Goal: Information Seeking & Learning: Learn about a topic

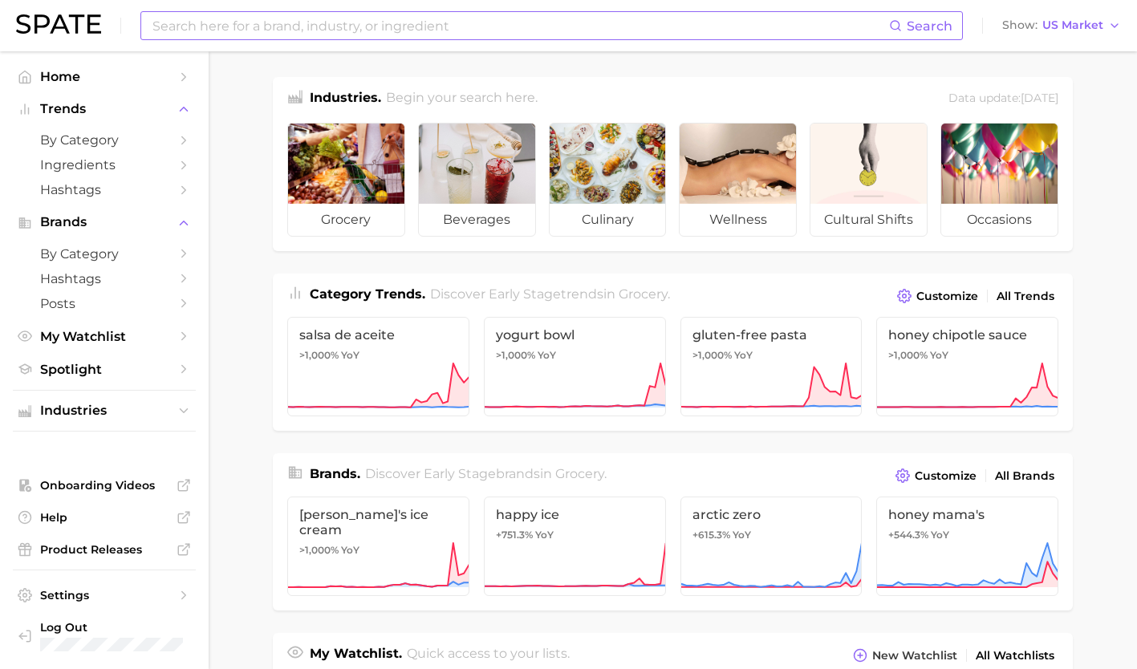
click at [327, 14] on input at bounding box center [520, 25] width 738 height 27
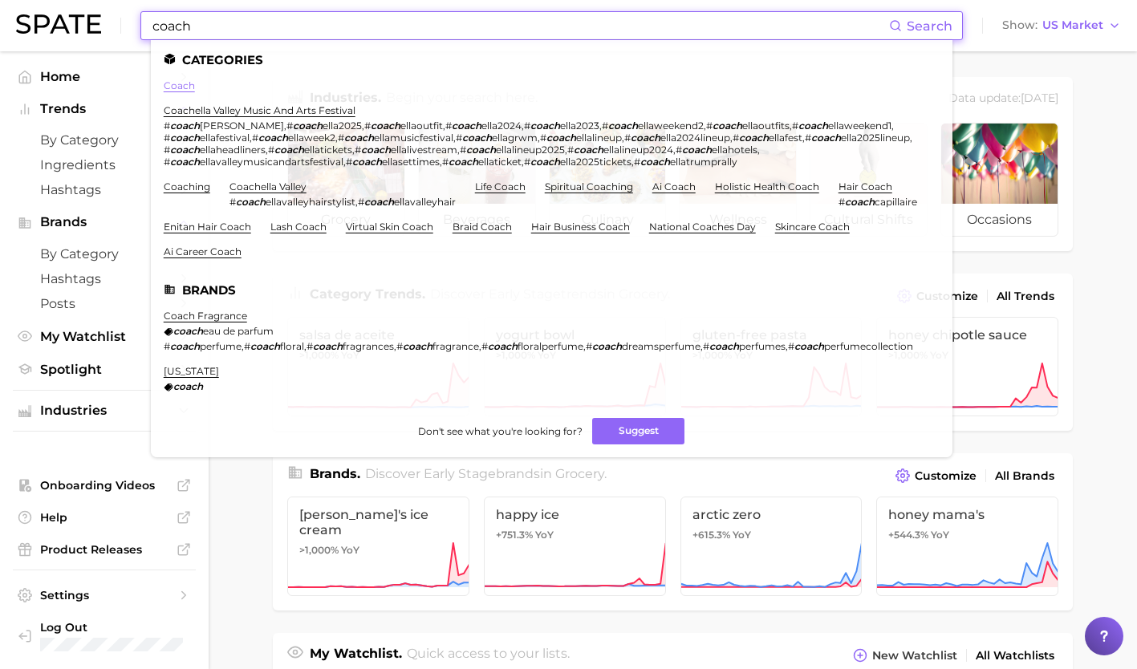
type input "coach"
click at [177, 87] on link "coach" at bounding box center [179, 85] width 31 height 12
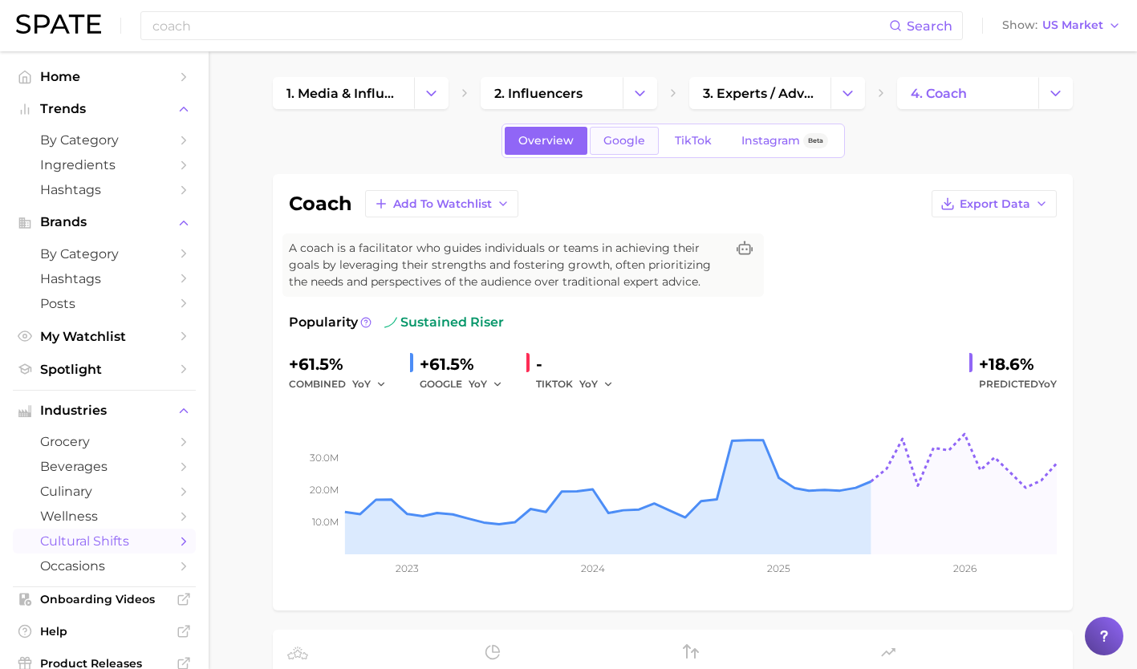
click at [637, 142] on span "Google" at bounding box center [625, 141] width 42 height 14
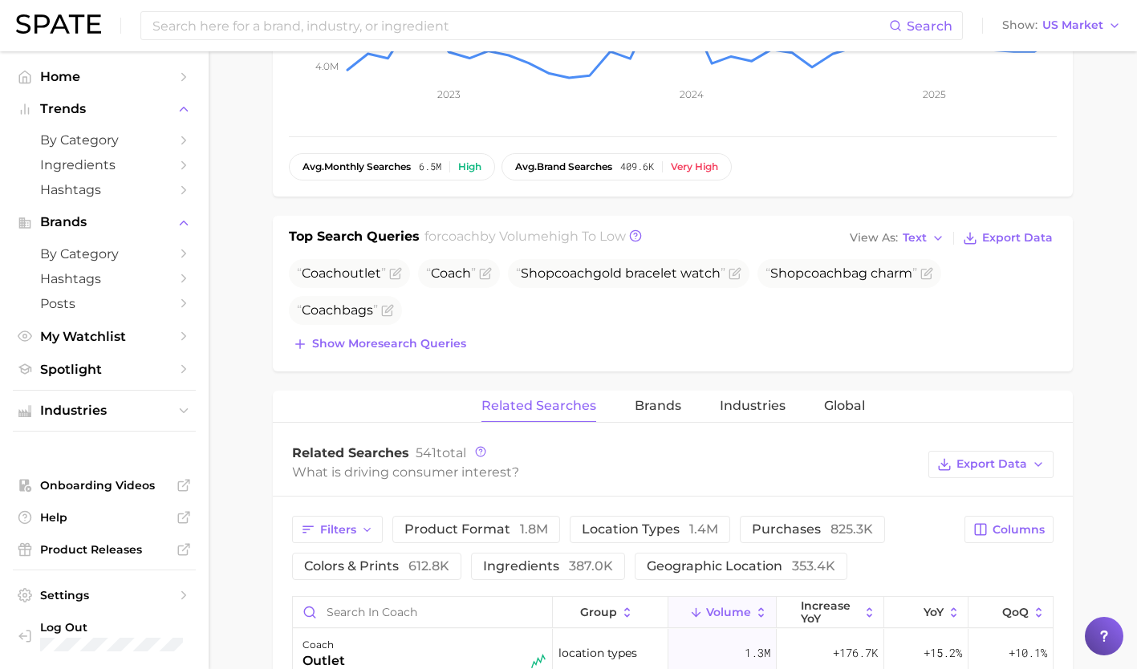
scroll to position [470, 0]
click at [441, 357] on div "Top Search Queries for coach by Volume high to low View As Text Export Data Coa…" at bounding box center [673, 292] width 800 height 156
click at [412, 350] on button "Show more search queries" at bounding box center [379, 342] width 181 height 22
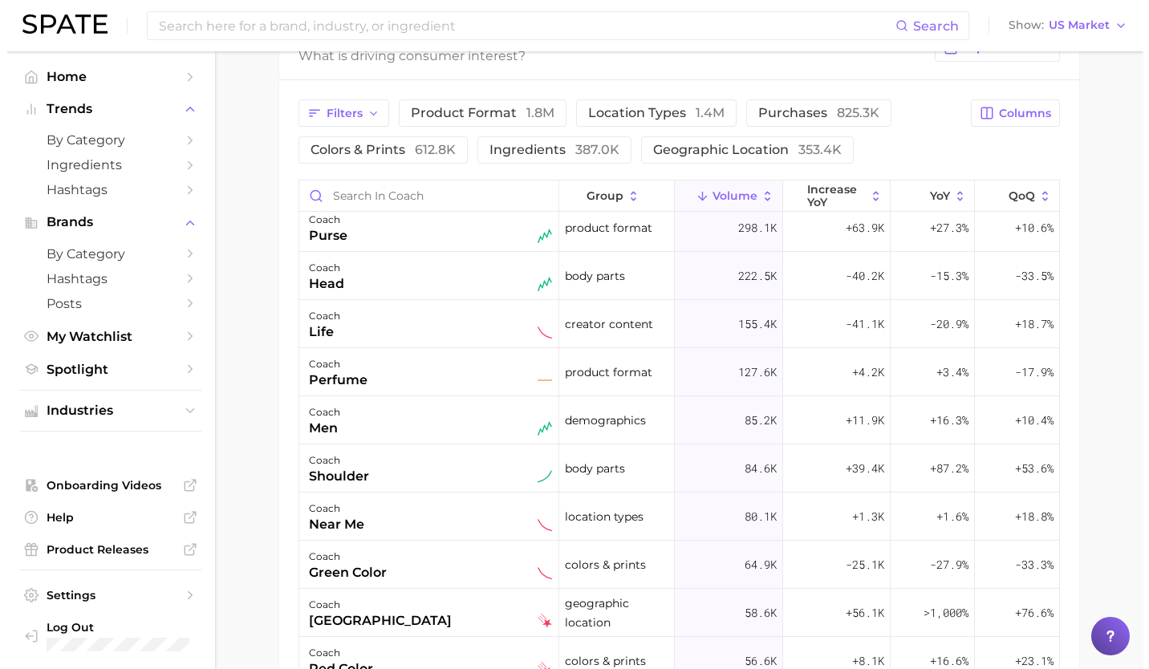
scroll to position [140, 0]
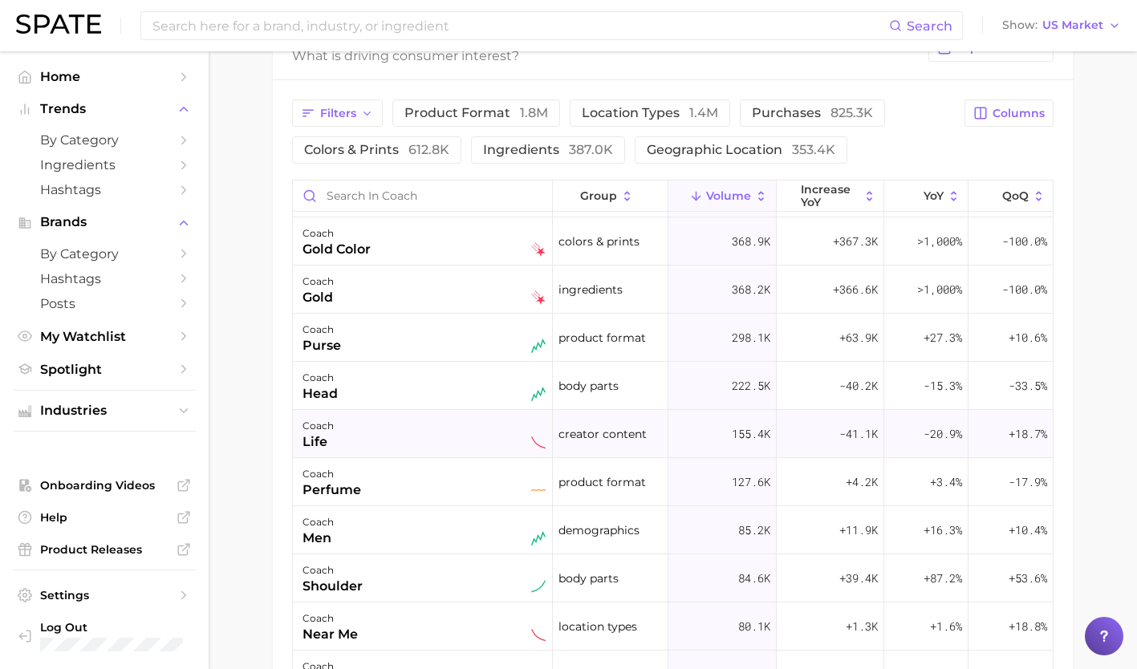
click at [429, 441] on div "coach life" at bounding box center [424, 434] width 243 height 35
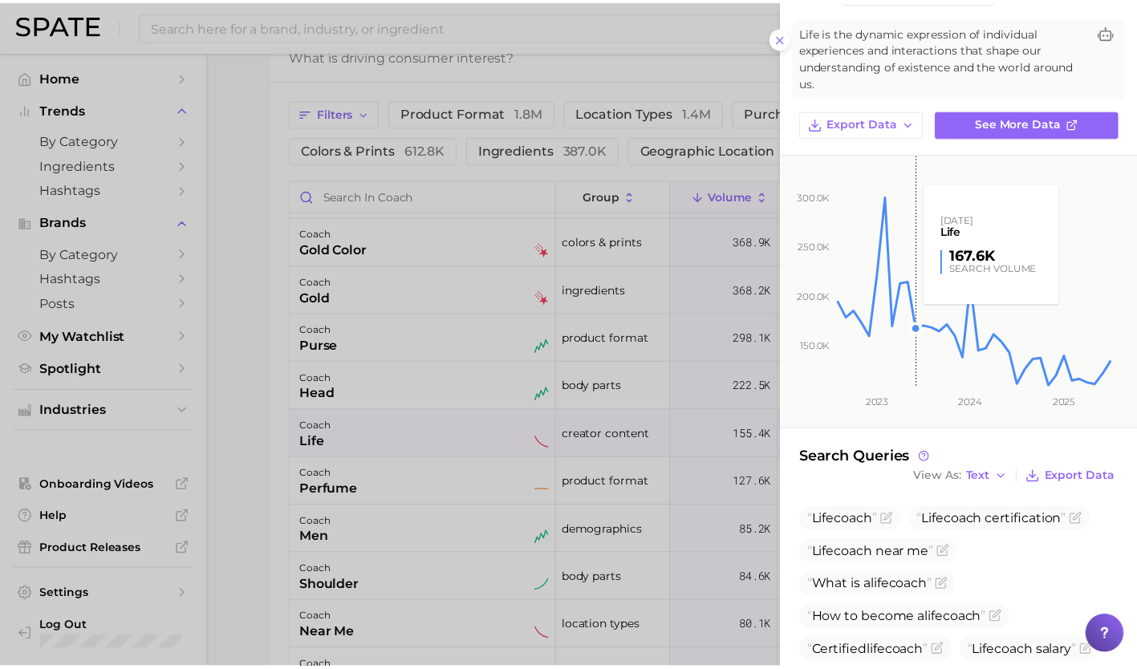
scroll to position [254, 0]
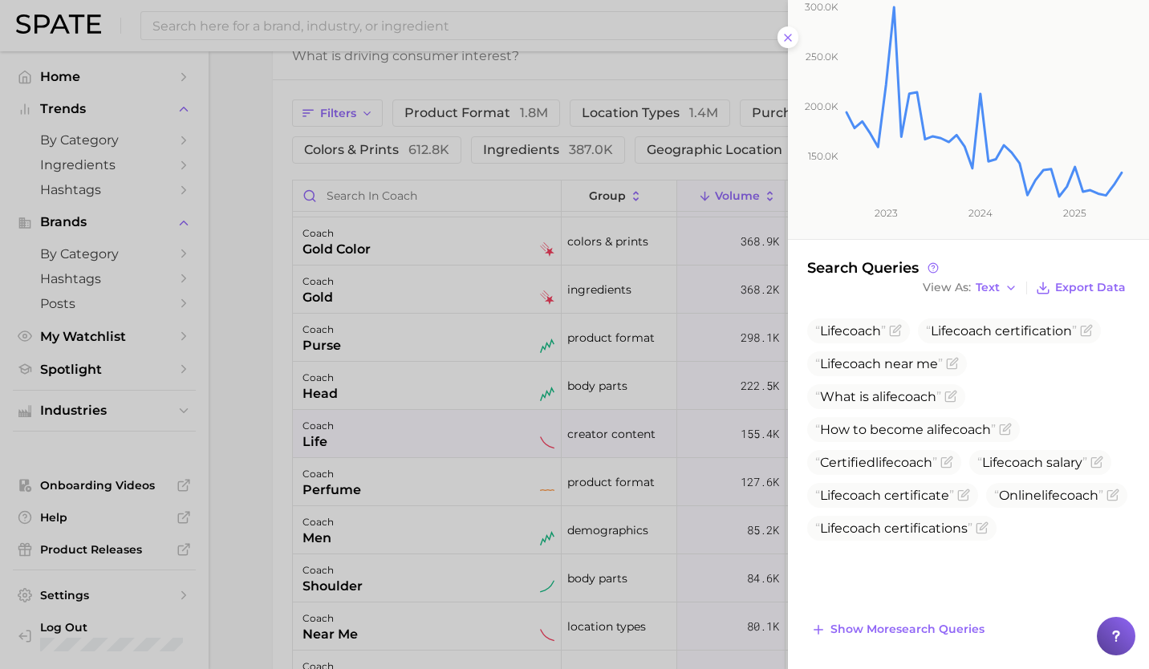
click at [278, 364] on div at bounding box center [574, 334] width 1149 height 669
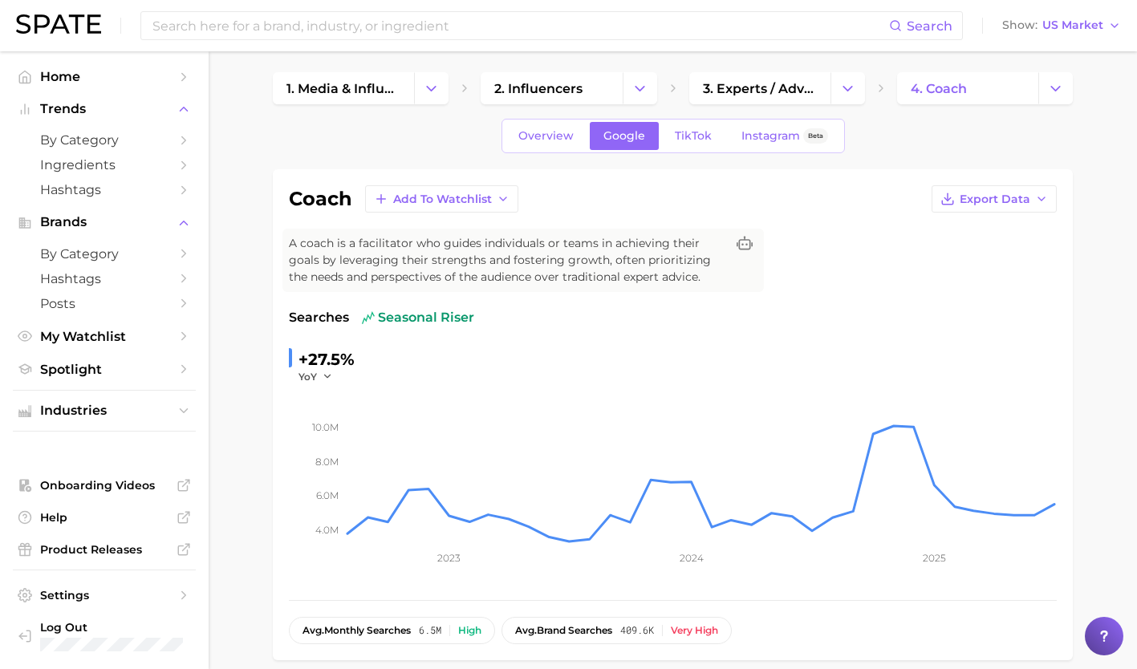
scroll to position [0, 0]
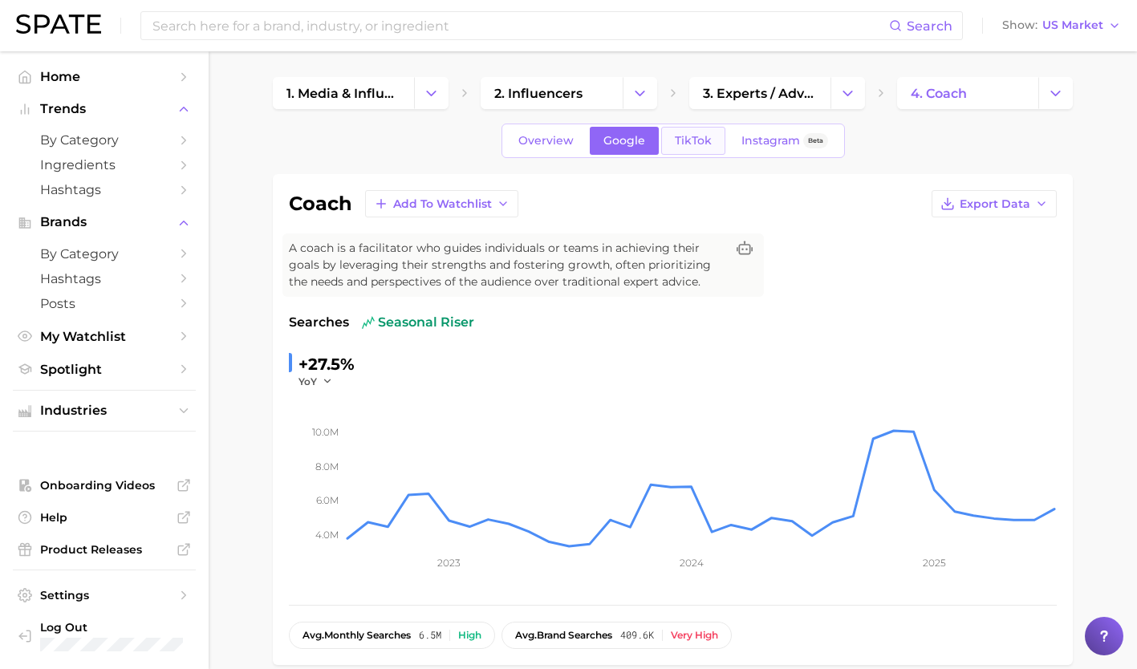
click at [695, 140] on span "TikTok" at bounding box center [693, 141] width 37 height 14
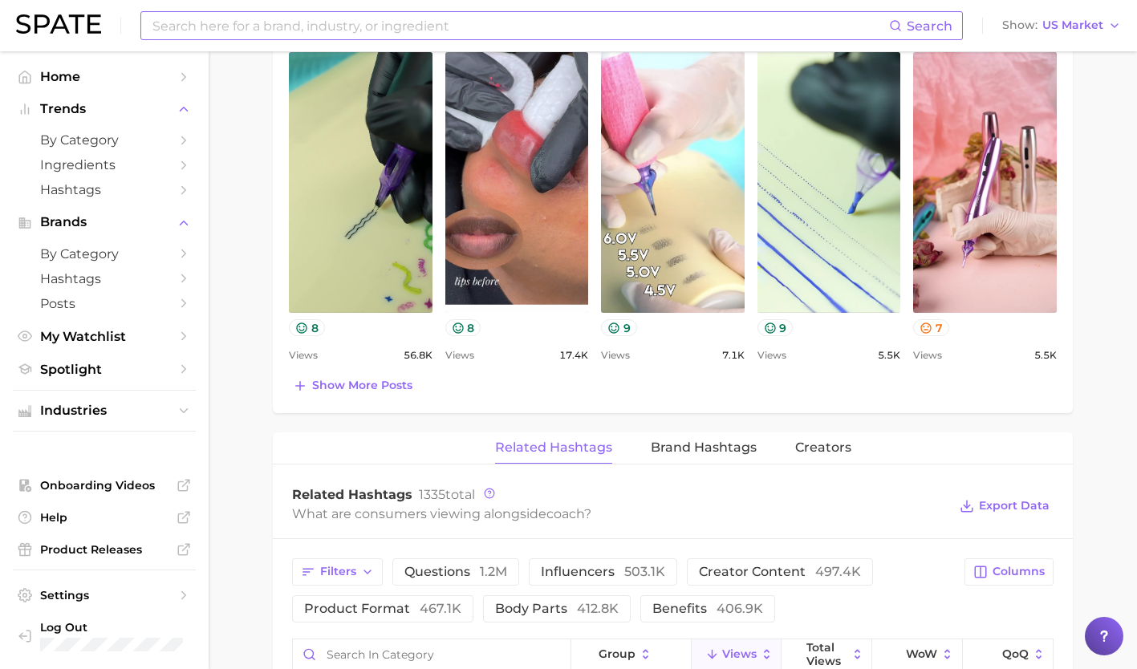
scroll to position [856, 0]
